Goal: Task Accomplishment & Management: Use online tool/utility

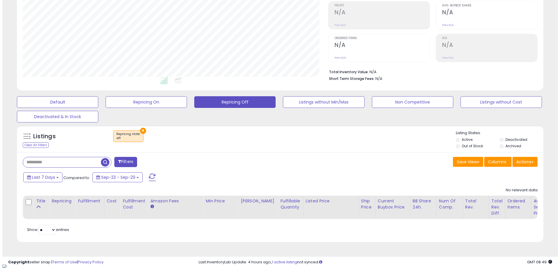
scroll to position [88, 0]
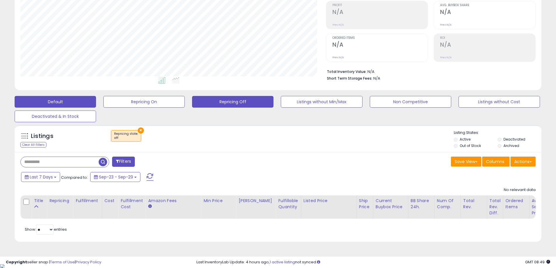
click at [60, 100] on button "Default" at bounding box center [55, 102] width 81 height 12
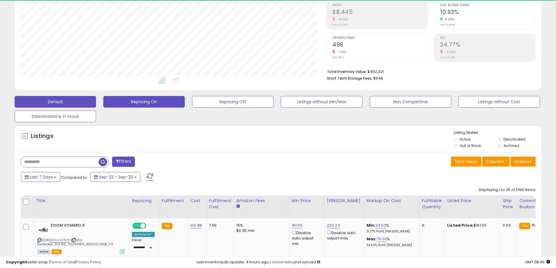
scroll to position [120, 306]
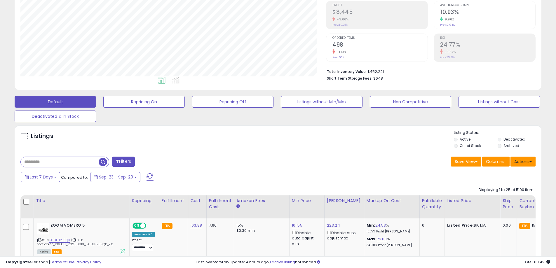
click at [519, 162] on button "Actions" at bounding box center [523, 162] width 25 height 10
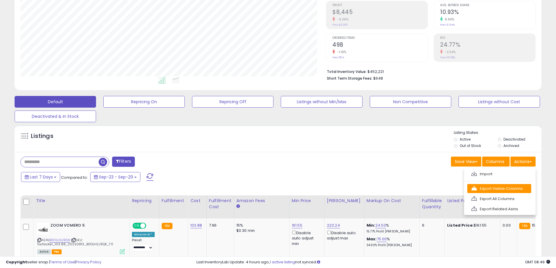
click at [496, 186] on link "Export Visible Columns" at bounding box center [499, 188] width 64 height 9
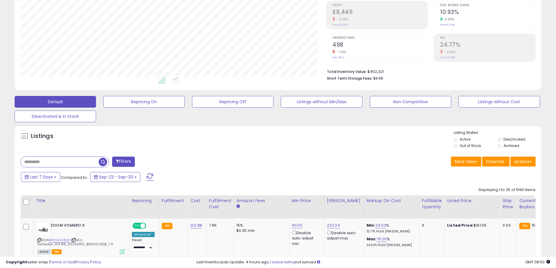
click at [469, 181] on div "Last 7 Days Compared to: Sep-23 - Sep-29" at bounding box center [277, 177] width 524 height 13
click at [519, 164] on button "Actions" at bounding box center [523, 162] width 25 height 10
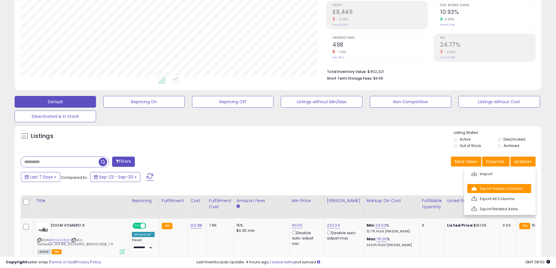
click at [504, 189] on link "Export Visible Columns" at bounding box center [499, 188] width 64 height 9
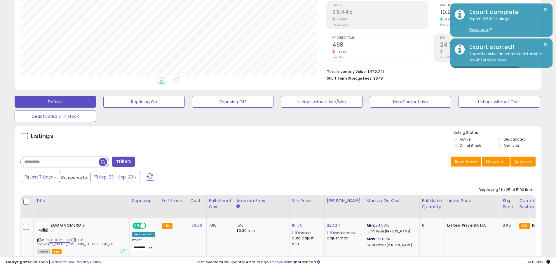
drag, startPoint x: 560, startPoint y: 20, endPoint x: 408, endPoint y: 168, distance: 212.0
click at [408, 168] on div "Save View Save As New View Columns Actions [GEOGRAPHIC_DATA]" at bounding box center [409, 162] width 262 height 11
